Goal: Check status: Check status

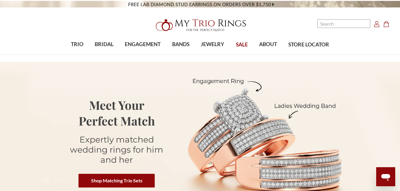
click at [375, 25] on use "Account" at bounding box center [376, 24] width 5 height 6
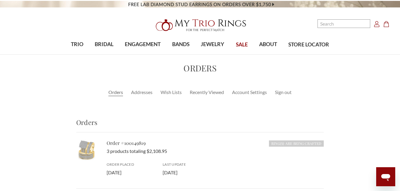
click at [378, 24] on icon "Account Account" at bounding box center [376, 24] width 6 height 6
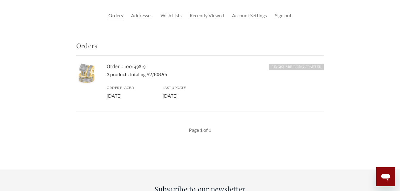
scroll to position [74, 0]
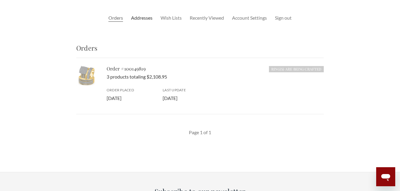
click at [140, 17] on link "Addresses" at bounding box center [141, 17] width 21 height 7
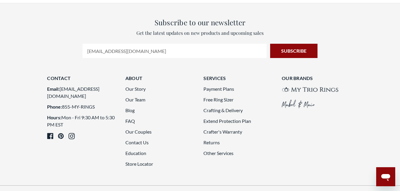
scroll to position [238, 0]
drag, startPoint x: 47, startPoint y: 88, endPoint x: 107, endPoint y: 91, distance: 60.2
click at [107, 91] on li "Email: contactus@mytriorings.com" at bounding box center [82, 92] width 71 height 14
copy li "[EMAIL_ADDRESS][DOMAIN_NAME]"
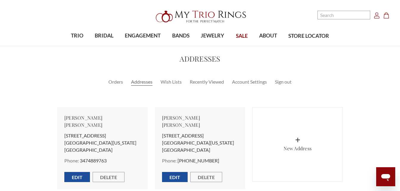
scroll to position [0, 0]
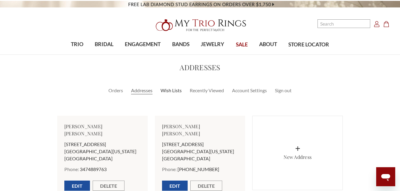
click at [172, 91] on link "Wish Lists" at bounding box center [170, 90] width 21 height 7
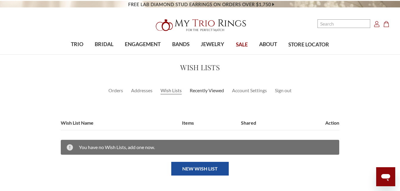
click at [195, 89] on link "Recently Viewed" at bounding box center [207, 90] width 34 height 7
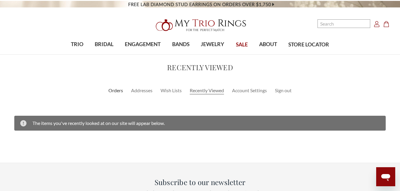
click at [114, 89] on link "Orders" at bounding box center [115, 90] width 15 height 7
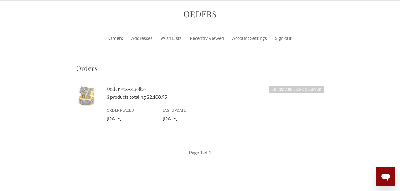
scroll to position [60, 0]
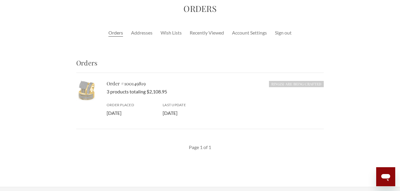
click at [80, 79] on li "Ring(s) are Being Crafted Order #100149819 3 products totaling $2,108.95 Order …" at bounding box center [199, 101] width 247 height 56
drag, startPoint x: 80, startPoint y: 79, endPoint x: 202, endPoint y: 112, distance: 126.2
click at [202, 112] on li "Ring(s) are Being Crafted Order #100149819 3 products totaling $2,108.95 Order …" at bounding box center [199, 101] width 247 height 56
copy div "Order #100149819 3 products totaling $2,108.95 Order Placed [DATE] Last Update …"
